Goal: Complete application form: Complete application form

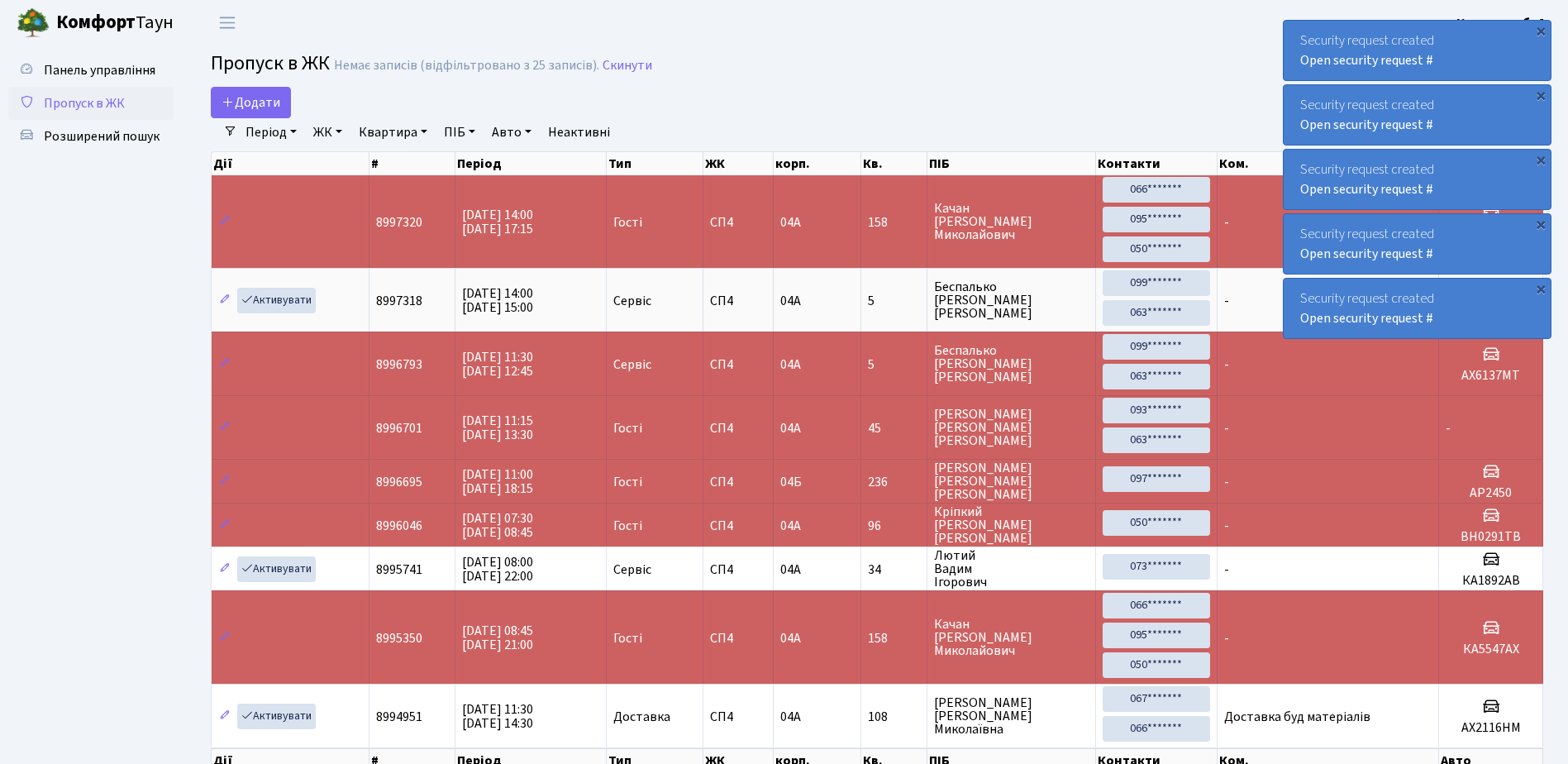
select select "25"
click at [264, 96] on span "Додати" at bounding box center [250, 102] width 58 height 18
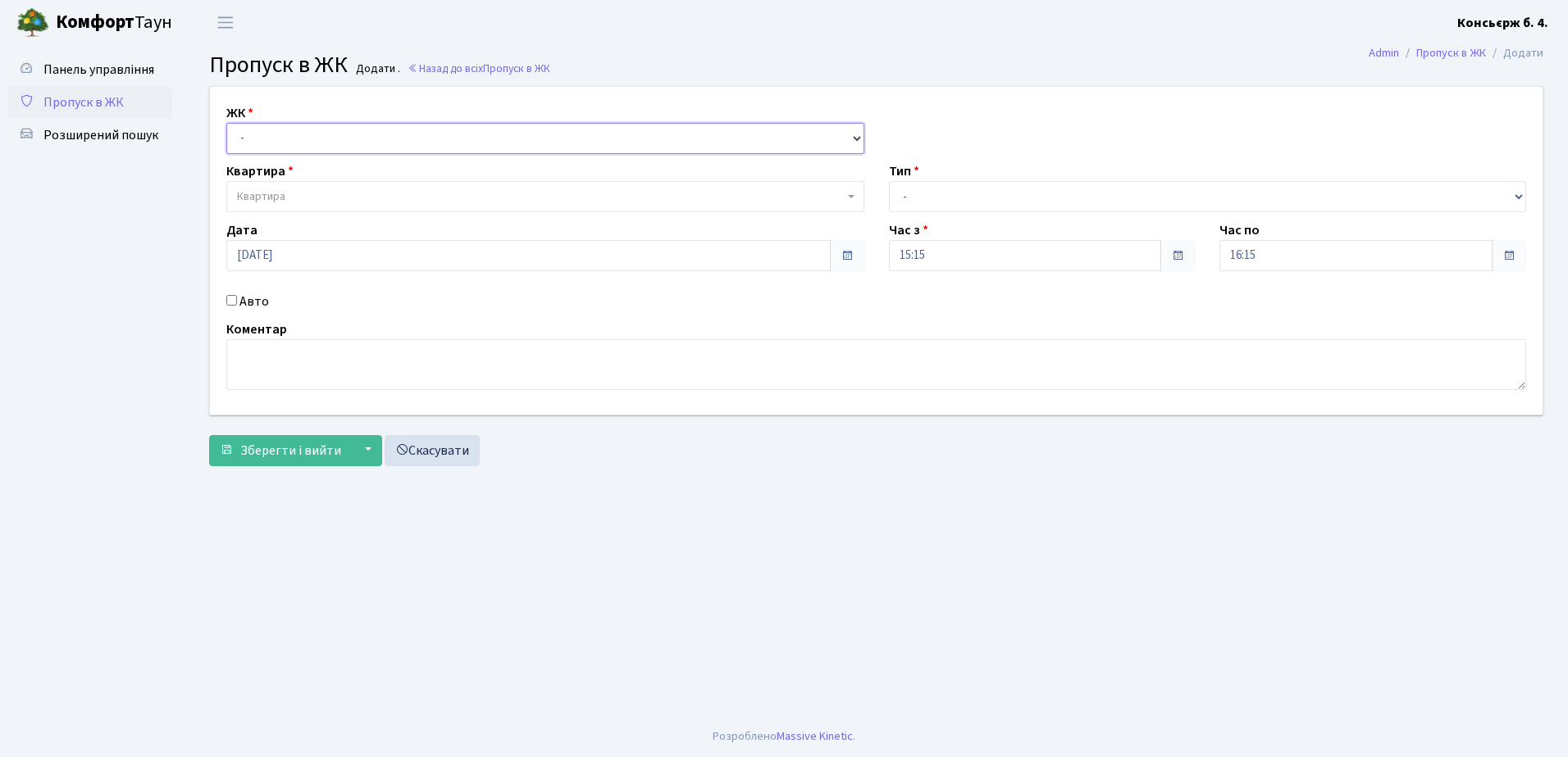
click at [307, 133] on select "- [STREET_ADDRESS]" at bounding box center [545, 139] width 638 height 31
select select "325"
click at [226, 123] on select "- [STREET_ADDRESS]" at bounding box center [545, 139] width 638 height 31
select select
click at [305, 202] on span "Квартира" at bounding box center [540, 197] width 606 height 16
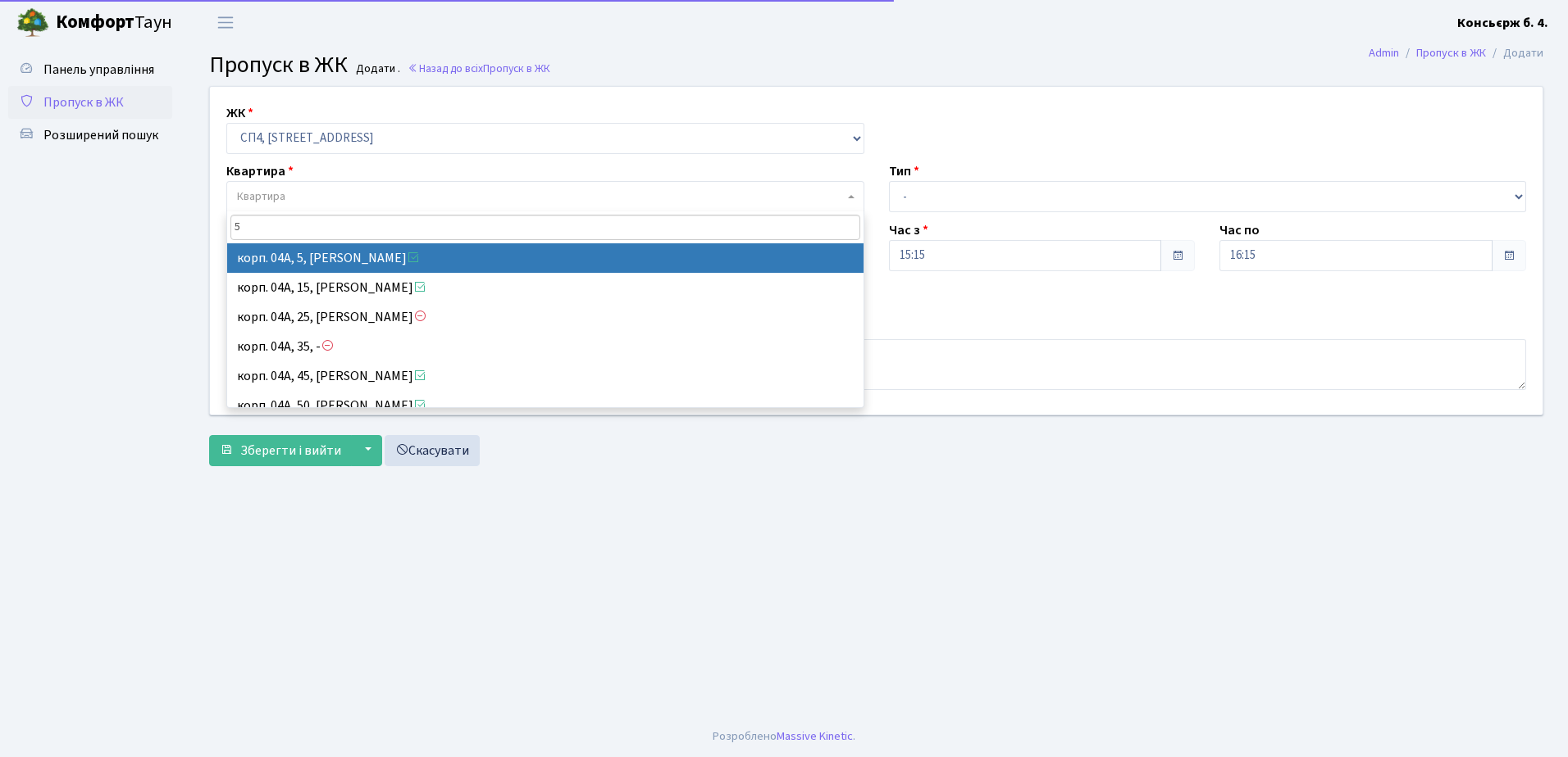
type input "5"
select select "21033"
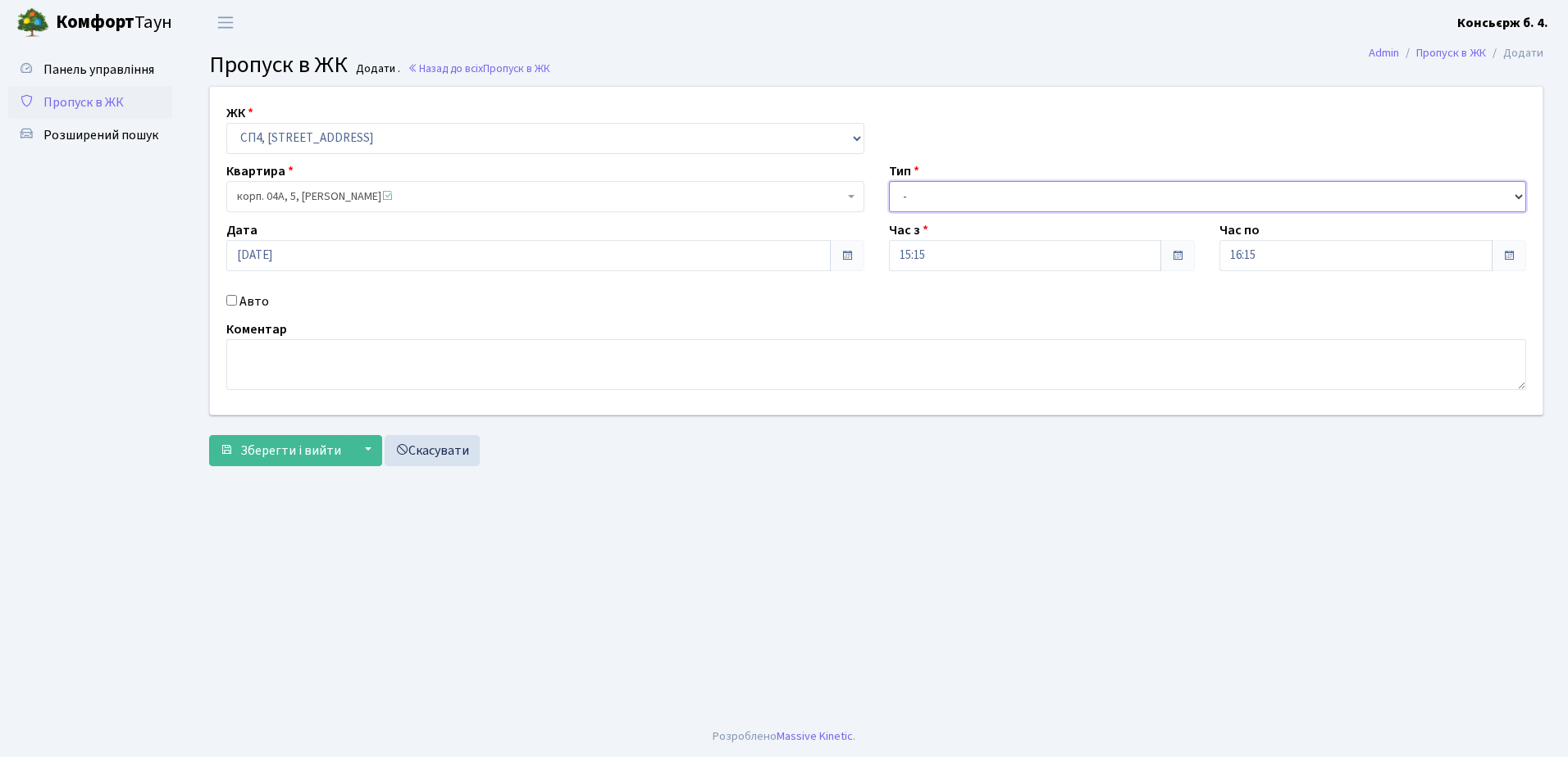
click at [937, 205] on select "- Доставка Таксі Гості Сервіс" at bounding box center [1207, 197] width 638 height 31
select select "18"
click at [888, 181] on select "- Доставка Таксі Гості Сервіс" at bounding box center [1207, 197] width 638 height 31
click at [226, 297] on input "Авто" at bounding box center [231, 300] width 10 height 10
checkbox input "true"
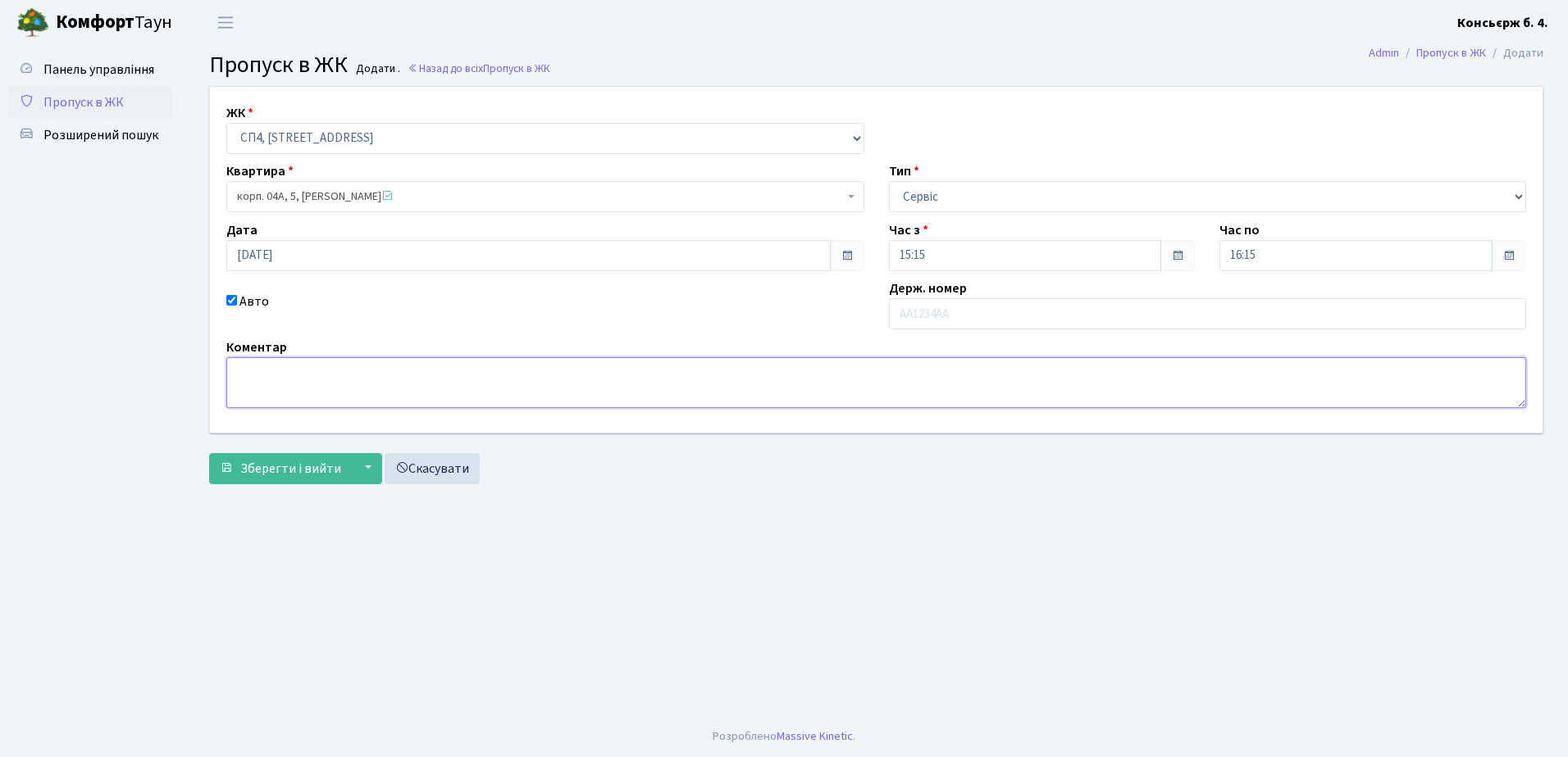
click at [254, 376] on textarea at bounding box center [875, 382] width 1300 height 51
click at [920, 328] on input "text" at bounding box center [1207, 314] width 638 height 31
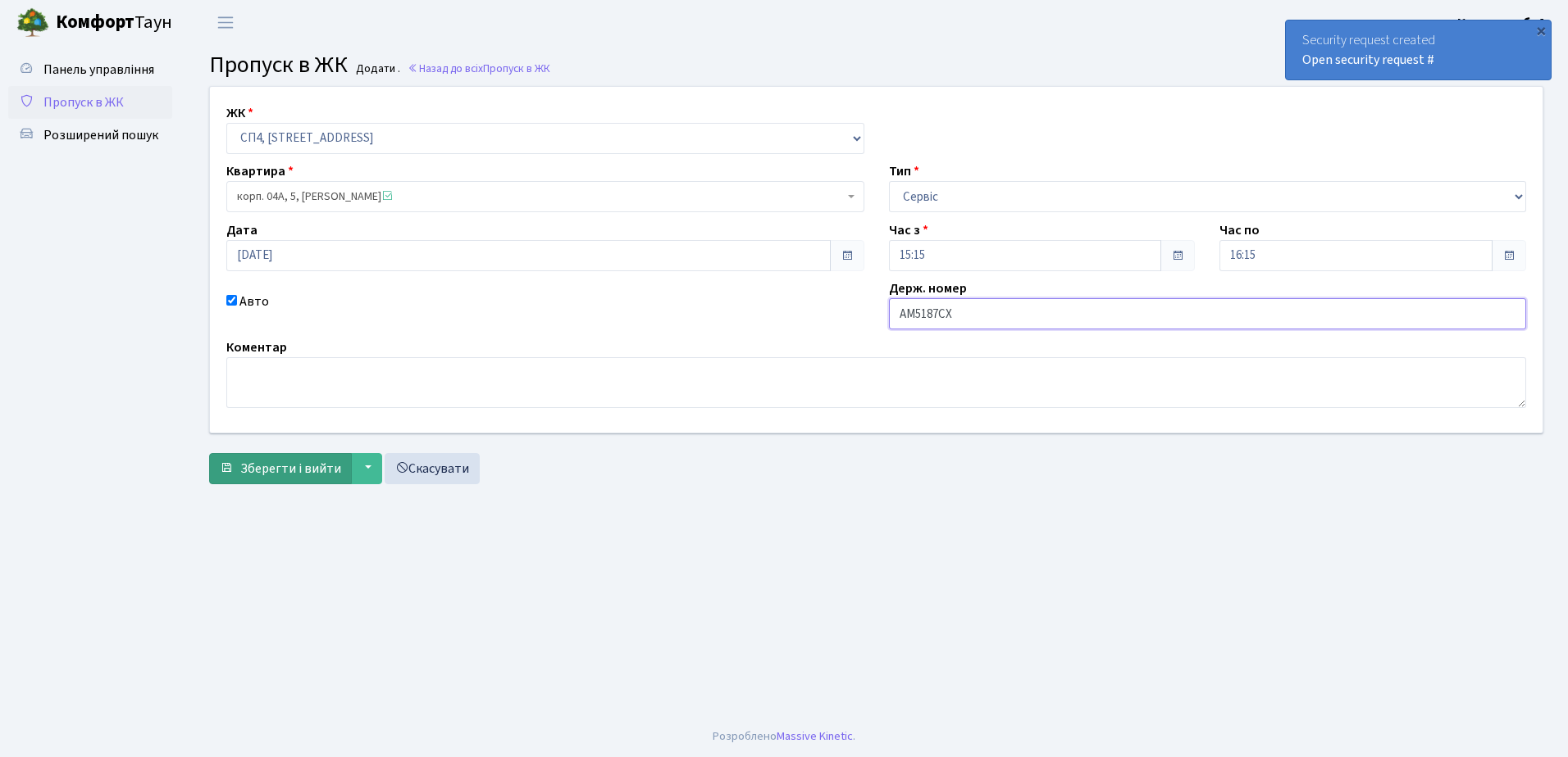
type input "AM5187CX"
click at [266, 472] on span "Зберегти і вийти" at bounding box center [291, 468] width 101 height 18
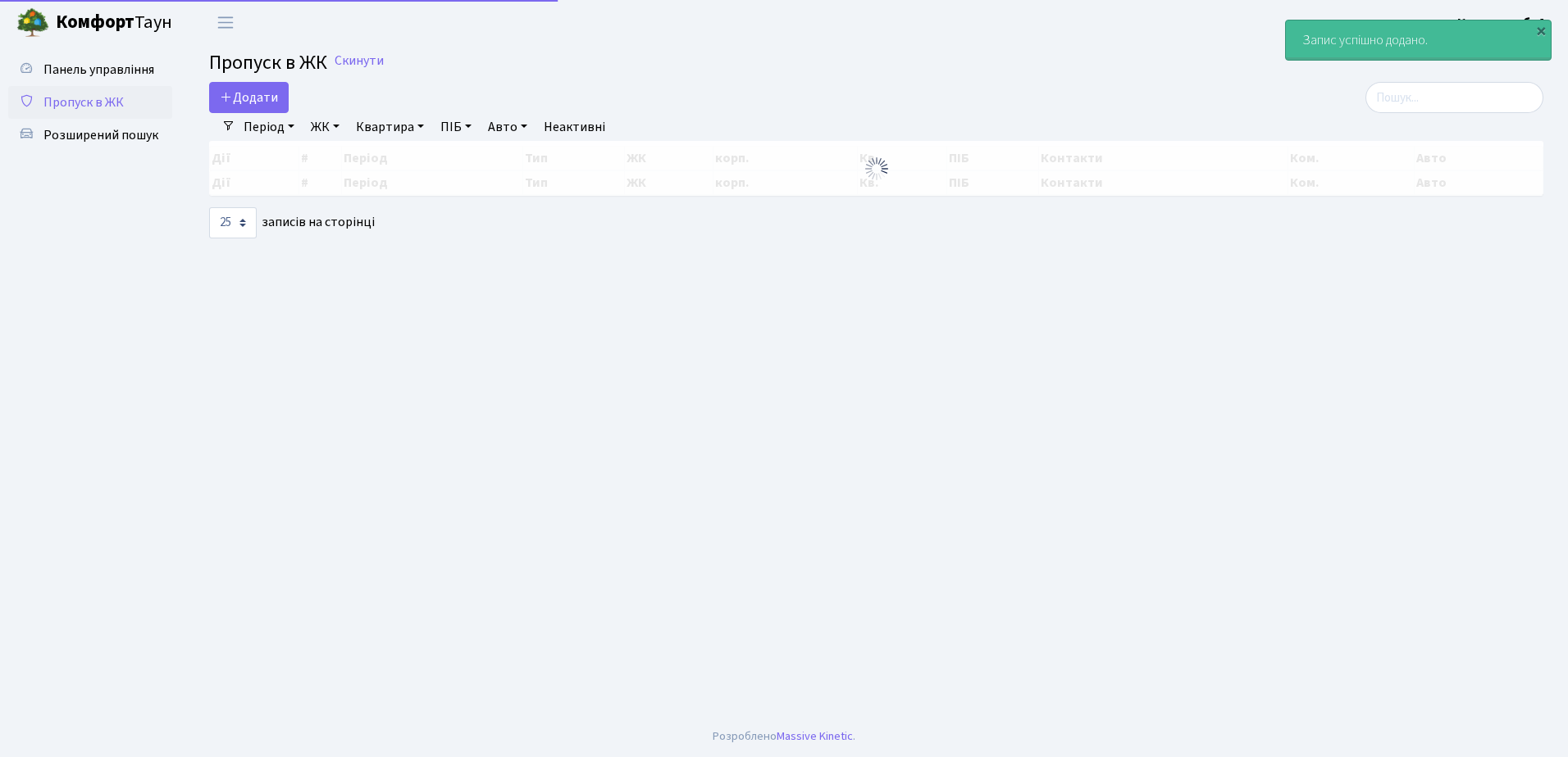
select select "25"
